Goal: Check status: Check status

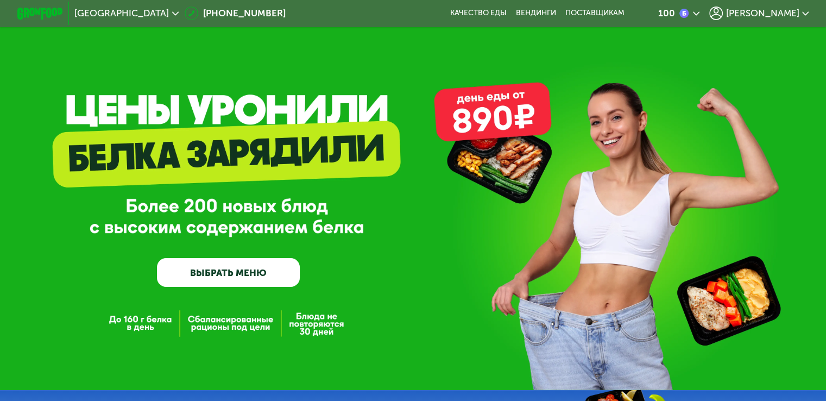
click at [799, 16] on span "[PERSON_NAME]" at bounding box center [762, 13] width 73 height 9
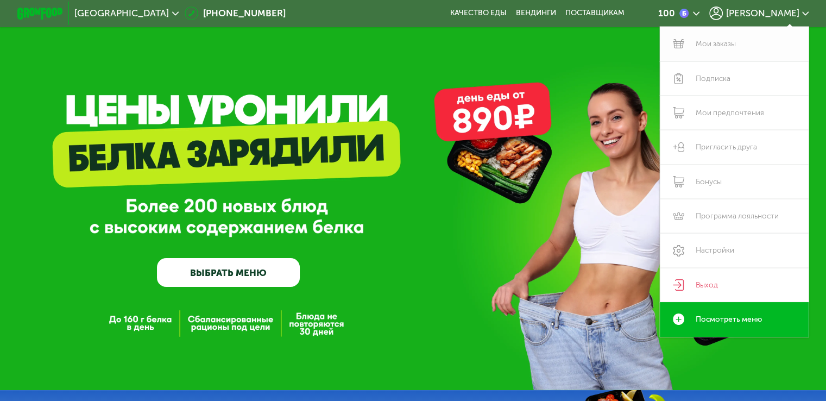
click at [736, 41] on link "Мои заказы" at bounding box center [734, 44] width 149 height 34
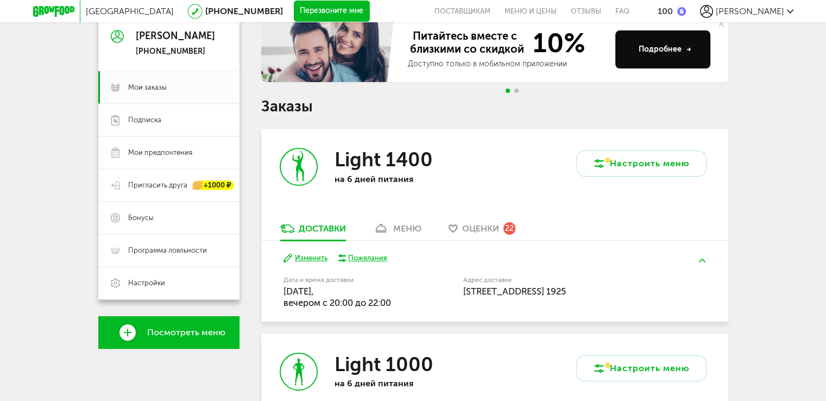
scroll to position [109, 0]
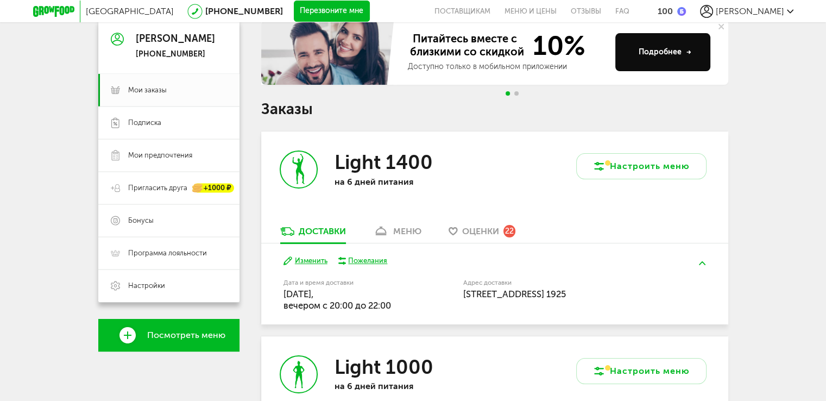
click at [392, 230] on link "меню" at bounding box center [397, 233] width 59 height 17
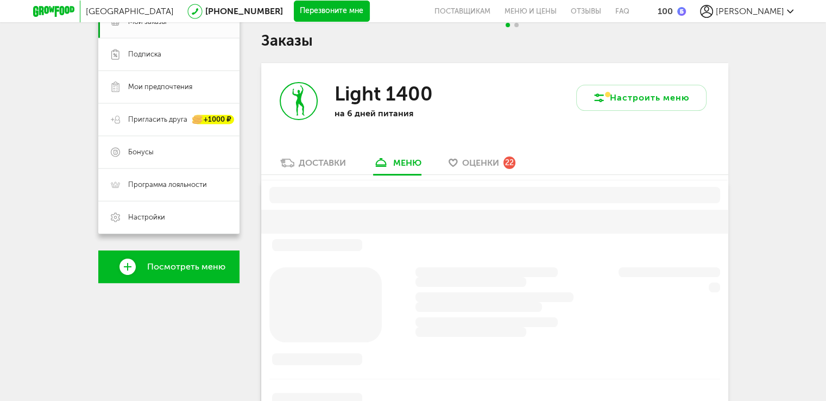
scroll to position [213, 0]
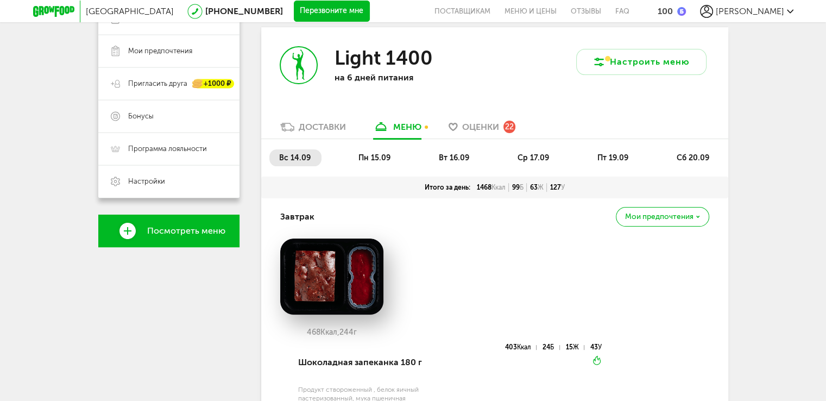
click at [526, 156] on span "ср 17.09" at bounding box center [534, 157] width 32 height 9
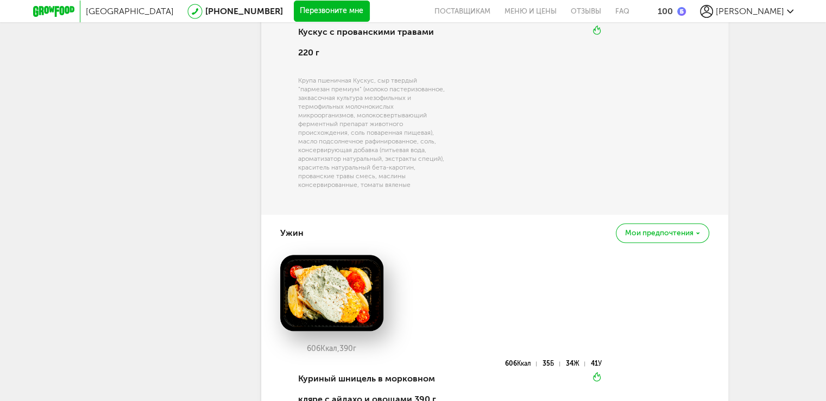
scroll to position [1245, 0]
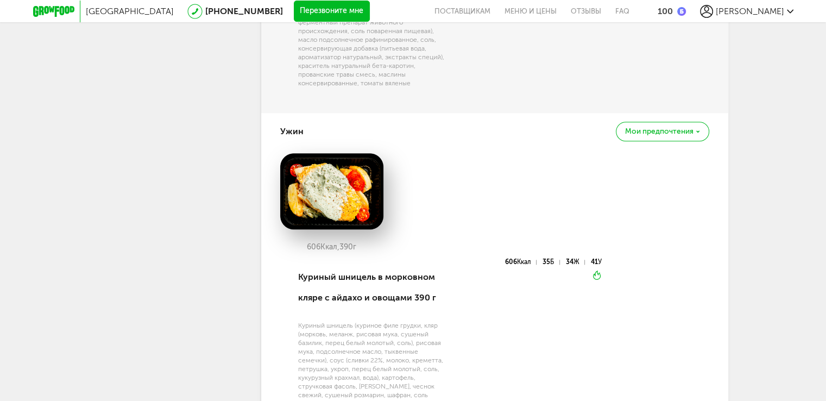
click at [652, 128] on span "Мои предпочтения" at bounding box center [659, 132] width 68 height 8
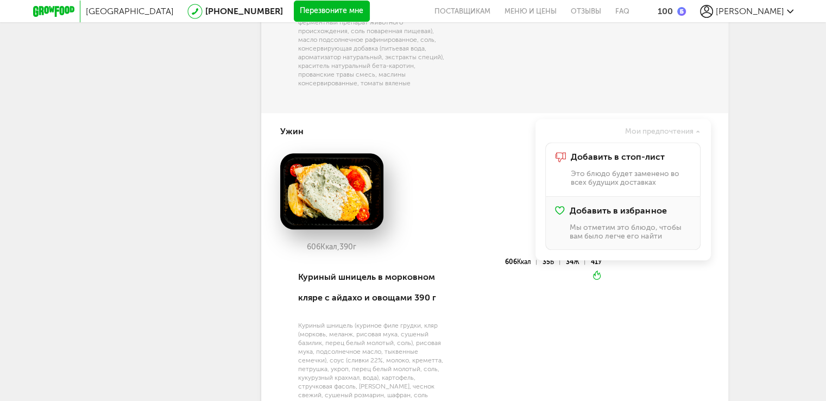
click at [589, 223] on p "Мы отметим это блюдо, чтобы вам было легче его найти" at bounding box center [630, 231] width 121 height 17
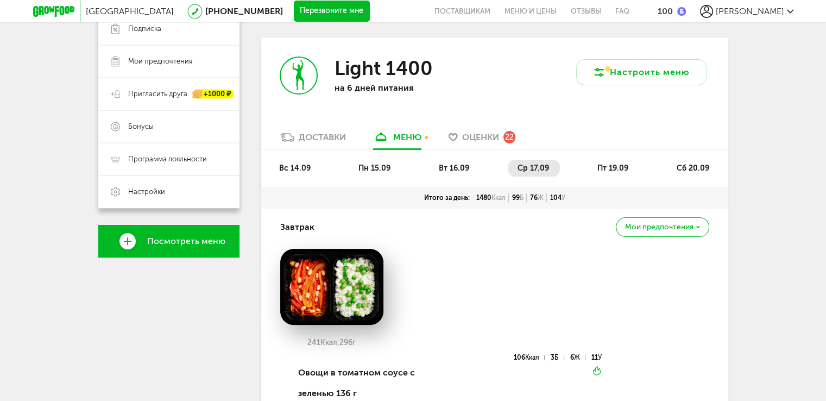
scroll to position [50, 0]
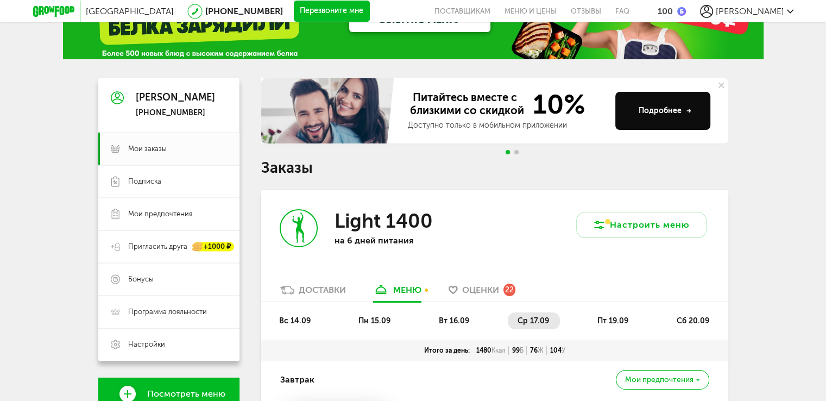
click at [320, 296] on link "Доставки" at bounding box center [313, 292] width 77 height 17
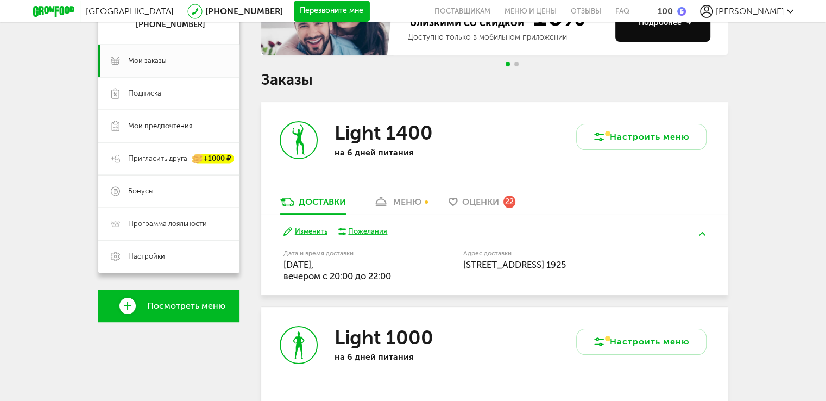
scroll to position [213, 0]
